Goal: Find specific page/section: Find specific page/section

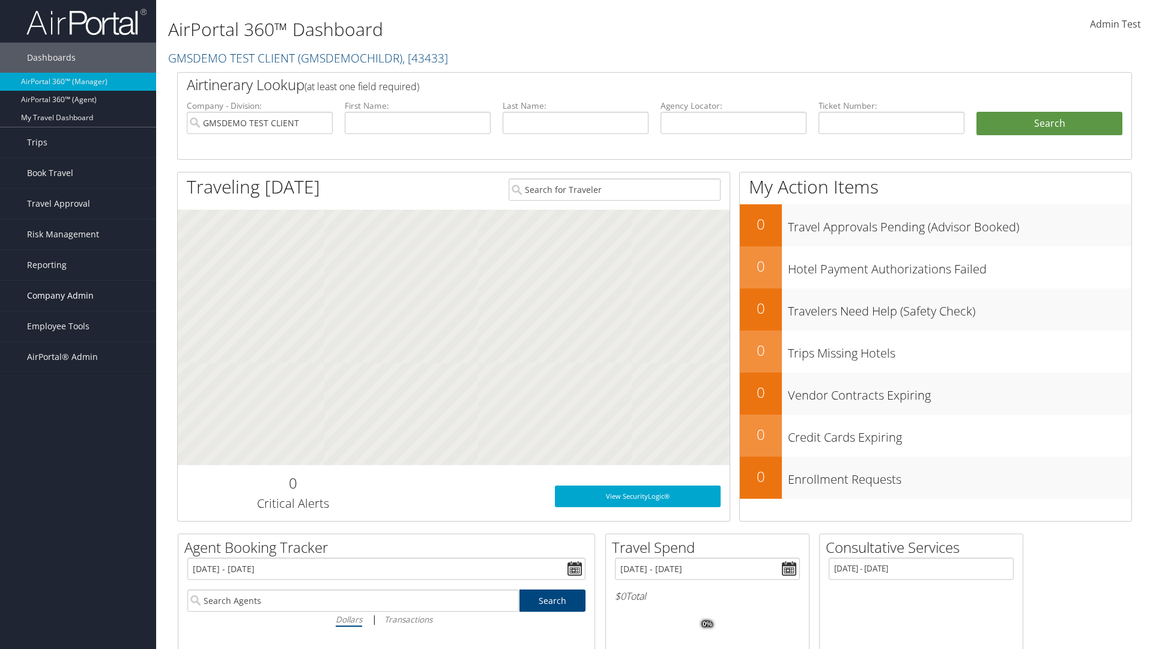
click at [78, 295] on span "Company Admin" at bounding box center [60, 295] width 67 height 30
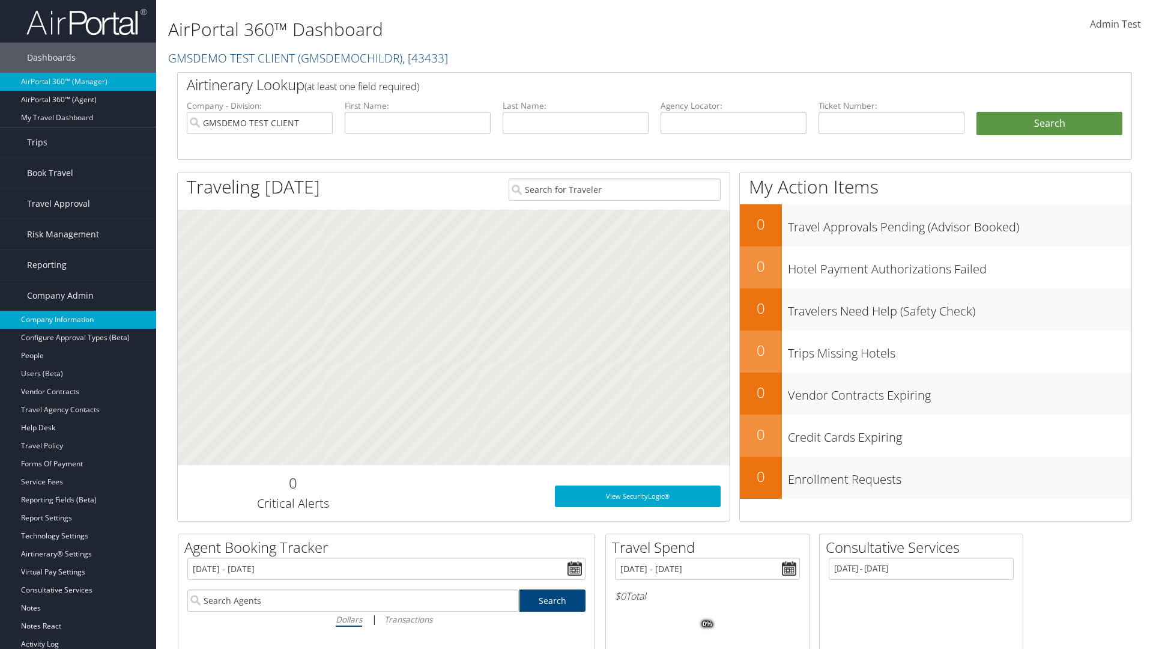
click at [78, 319] on link "Company Information" at bounding box center [78, 319] width 156 height 18
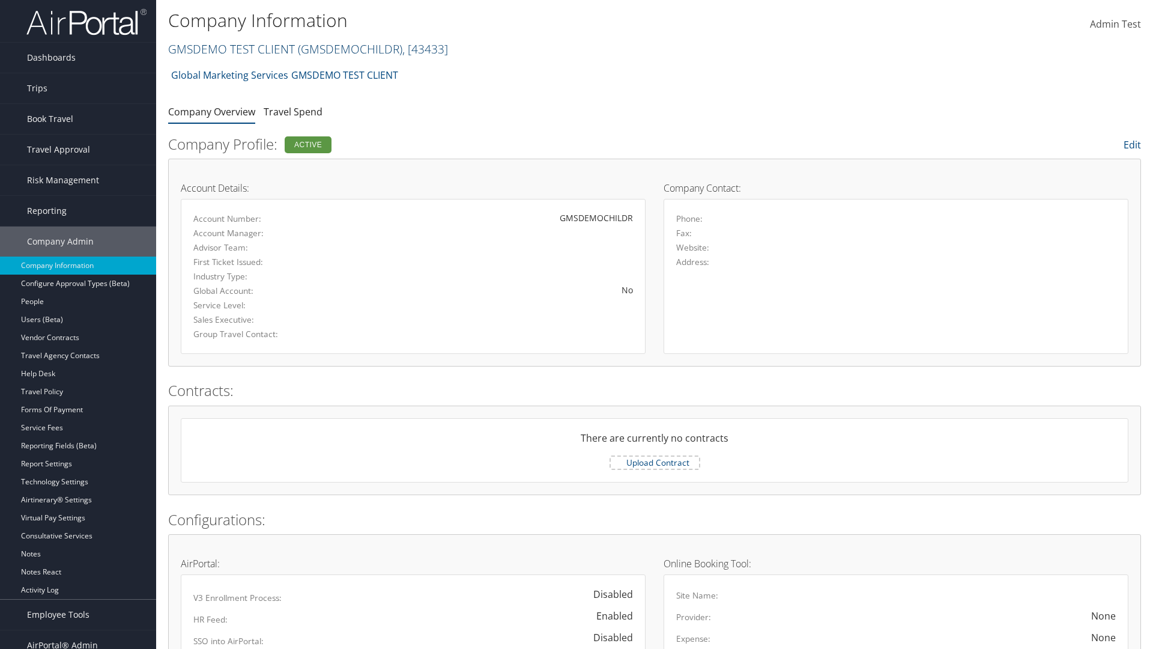
click at [231, 49] on link "GMSDEMO TEST CLIENT ( GMSDEMOCHILDR ) , [ 43433 ]" at bounding box center [308, 49] width 280 height 16
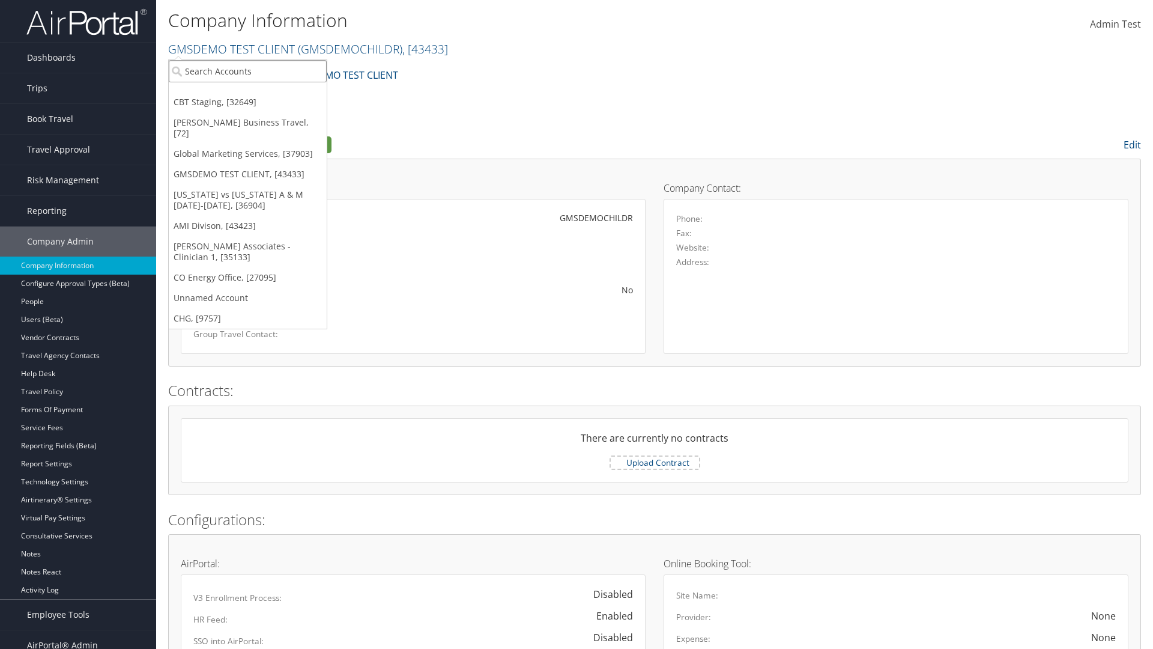
click at [247, 71] on input "search" at bounding box center [248, 71] width 158 height 22
type input "CBTSTG"
click at [247, 93] on div "CBT Staging (CBTSTG), [32649]" at bounding box center [247, 93] width 171 height 11
